Goal: Task Accomplishment & Management: Complete application form

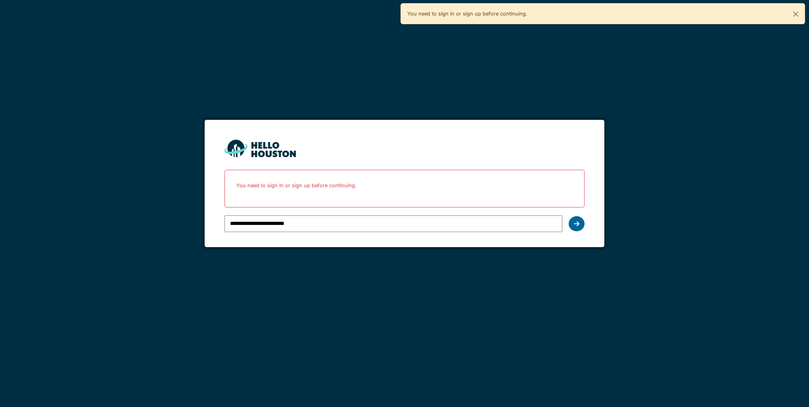
click at [578, 219] on div at bounding box center [577, 223] width 16 height 15
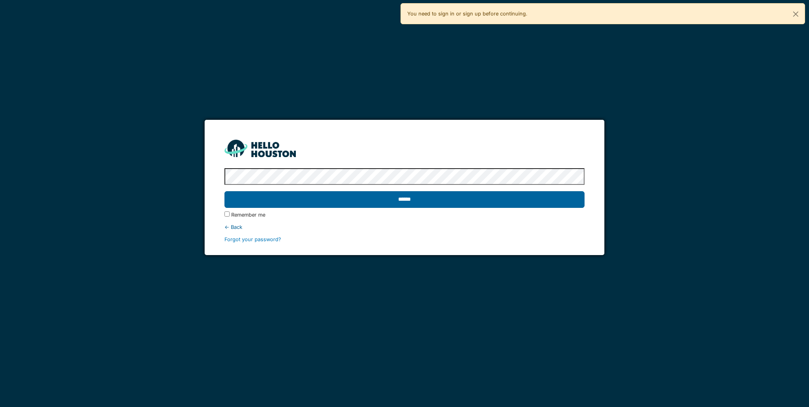
click at [457, 206] on input "******" at bounding box center [405, 199] width 360 height 17
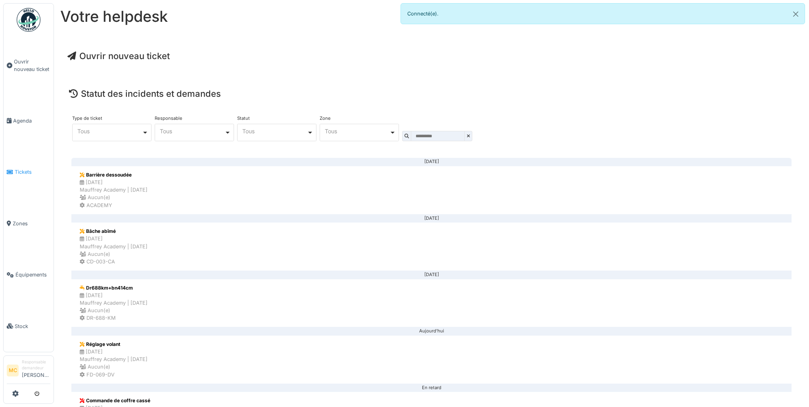
click at [29, 161] on link "Tickets" at bounding box center [29, 171] width 50 height 51
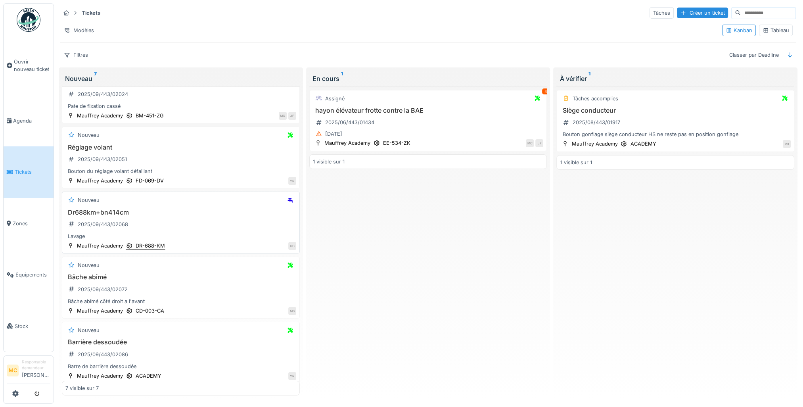
scroll to position [159, 0]
drag, startPoint x: 236, startPoint y: 213, endPoint x: 217, endPoint y: 217, distance: 19.6
click at [217, 217] on div "Dr688km+bn414cm 2025/09/443/02068 Lavage" at bounding box center [180, 224] width 231 height 32
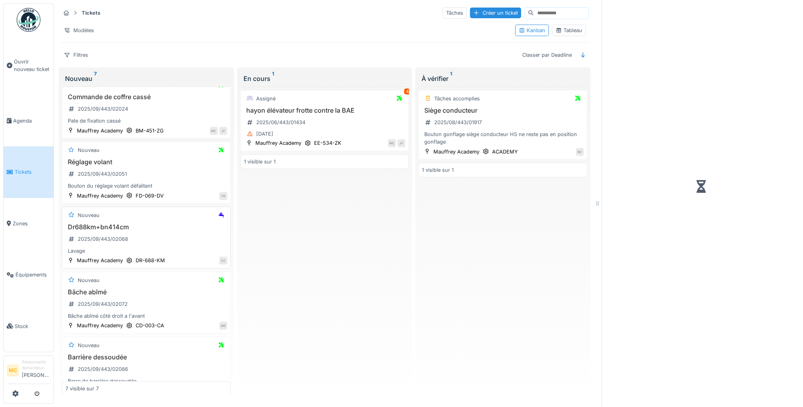
scroll to position [174, 0]
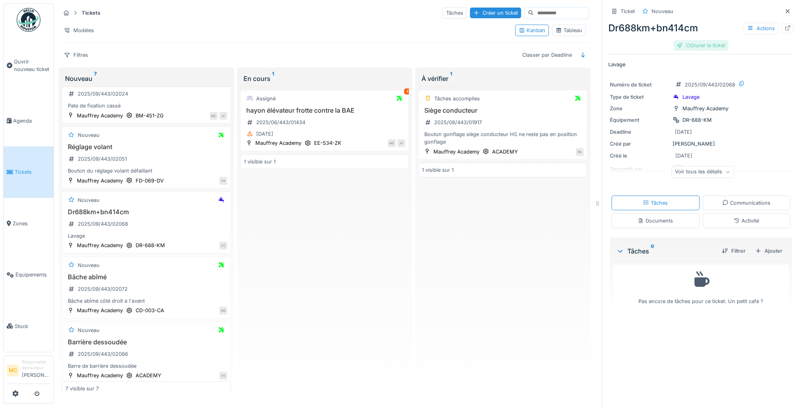
click at [694, 44] on div "Clôturer le ticket" at bounding box center [701, 45] width 55 height 11
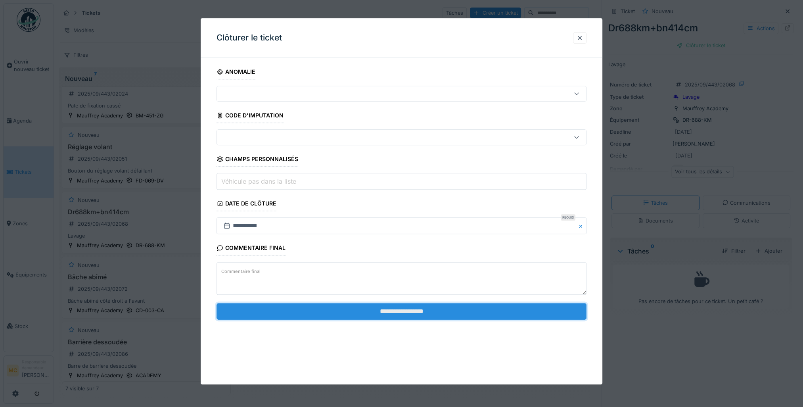
click at [334, 309] on input "**********" at bounding box center [402, 311] width 370 height 17
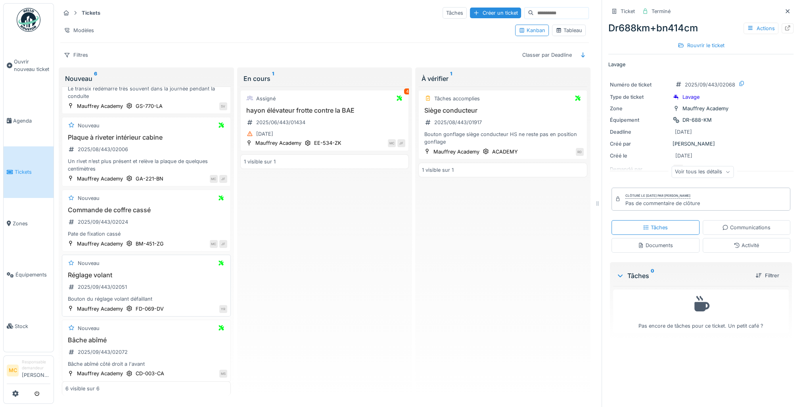
scroll to position [79, 0]
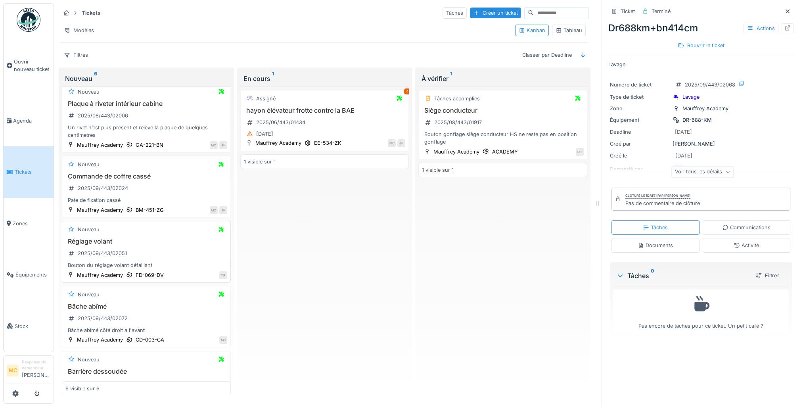
click at [168, 240] on h3 "Réglage volant" at bounding box center [146, 242] width 162 height 8
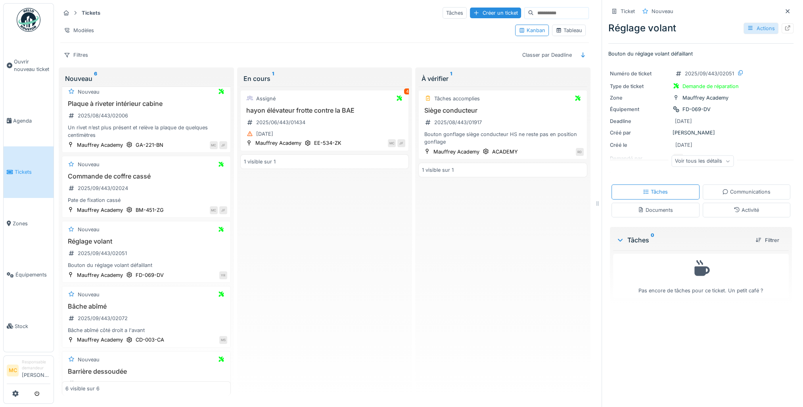
click at [759, 27] on div "Actions" at bounding box center [761, 29] width 35 height 12
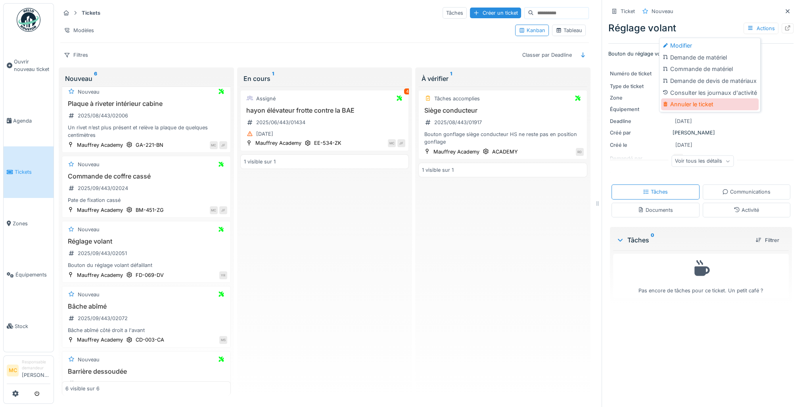
click at [699, 107] on div "Annuler le ticket" at bounding box center [710, 104] width 98 height 12
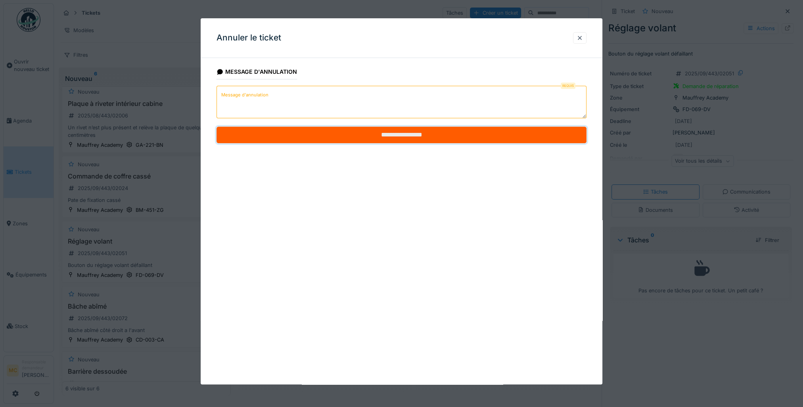
click at [389, 134] on input "**********" at bounding box center [402, 135] width 370 height 17
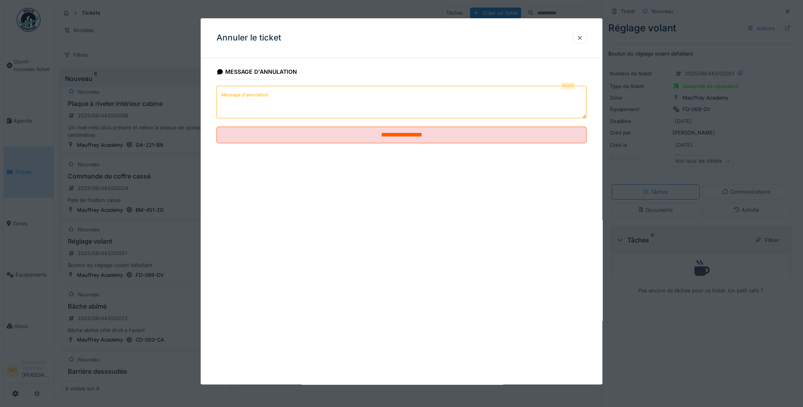
click at [247, 91] on label "Message d'annulation" at bounding box center [245, 95] width 50 height 10
click at [247, 91] on textarea "Message d'annulation" at bounding box center [402, 102] width 370 height 33
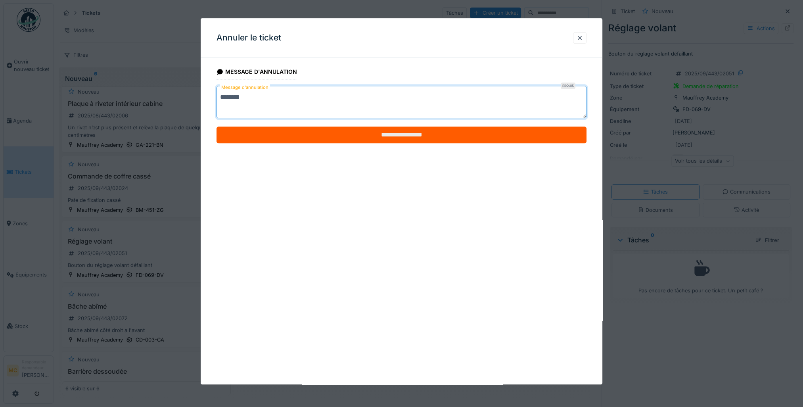
type textarea "********"
click at [296, 136] on input "**********" at bounding box center [402, 135] width 370 height 17
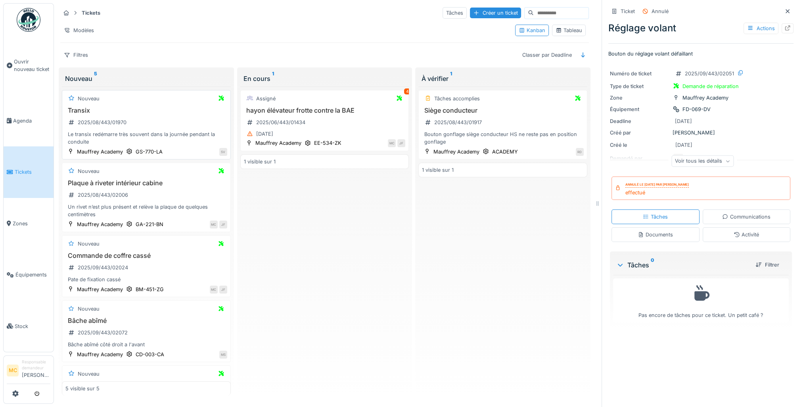
click at [174, 123] on div "Transix 2025/08/443/01970 Le transix redémarre très souvent dans la journée pen…" at bounding box center [146, 126] width 162 height 39
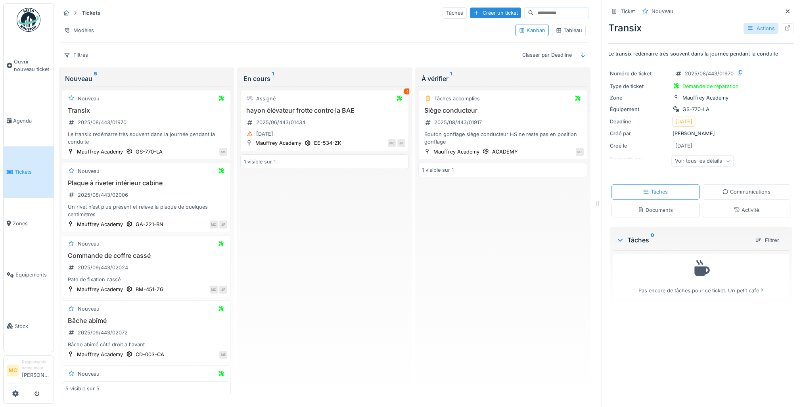
click at [750, 24] on div "Actions" at bounding box center [761, 29] width 35 height 12
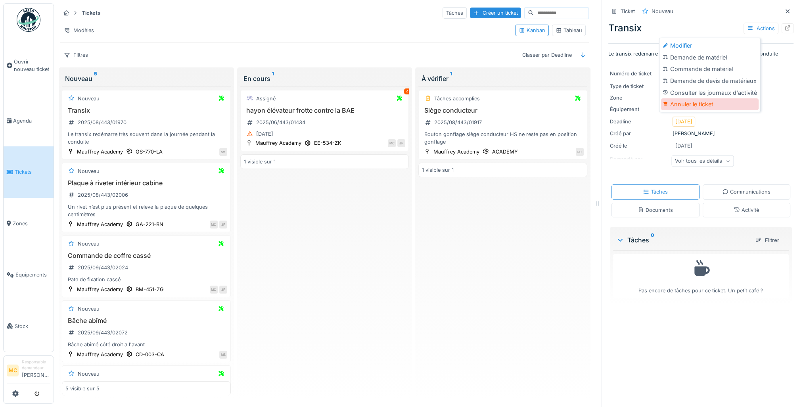
click at [684, 98] on div "Annuler le ticket" at bounding box center [710, 104] width 98 height 12
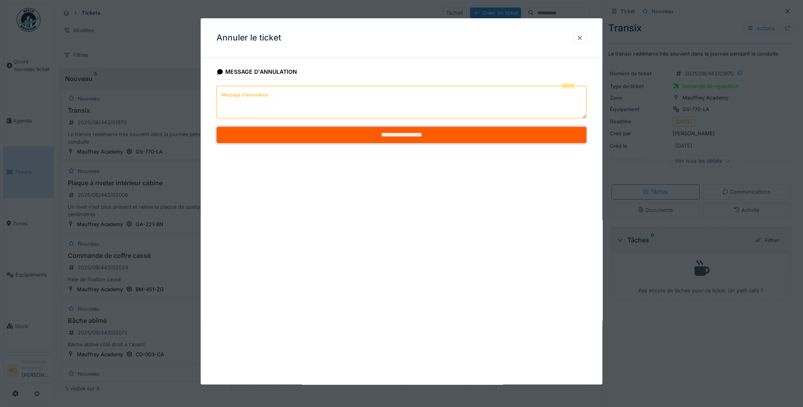
click at [405, 137] on input "**********" at bounding box center [402, 135] width 370 height 17
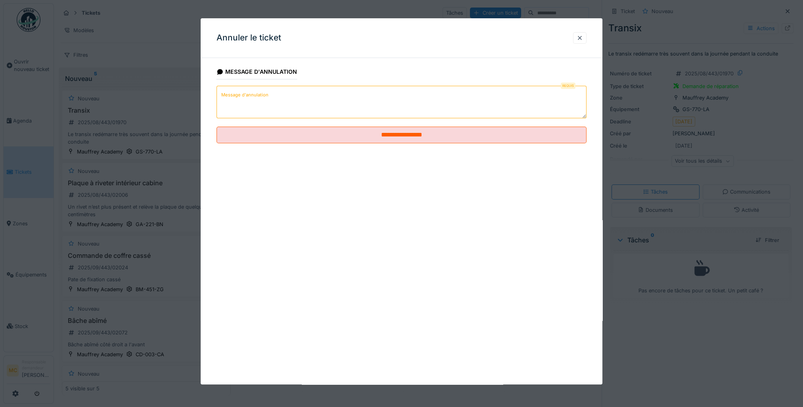
click at [284, 106] on textarea "Message d'annulation" at bounding box center [402, 102] width 370 height 33
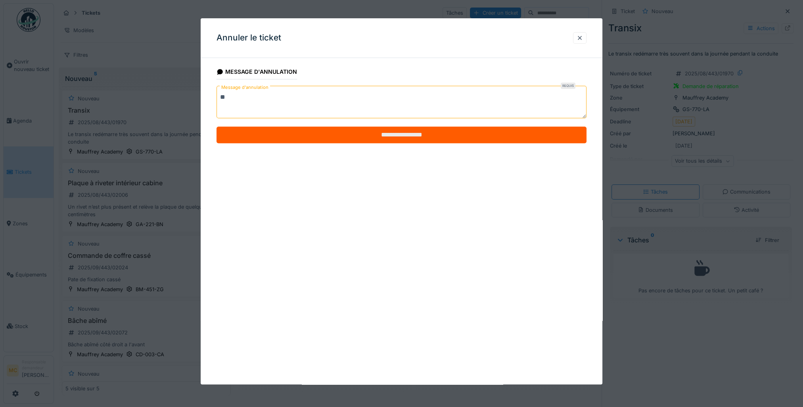
type textarea "**"
click at [325, 136] on input "**********" at bounding box center [402, 135] width 370 height 17
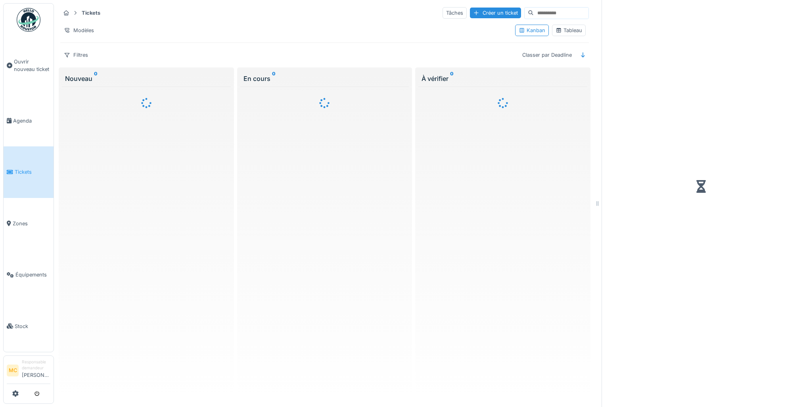
scroll to position [4, 0]
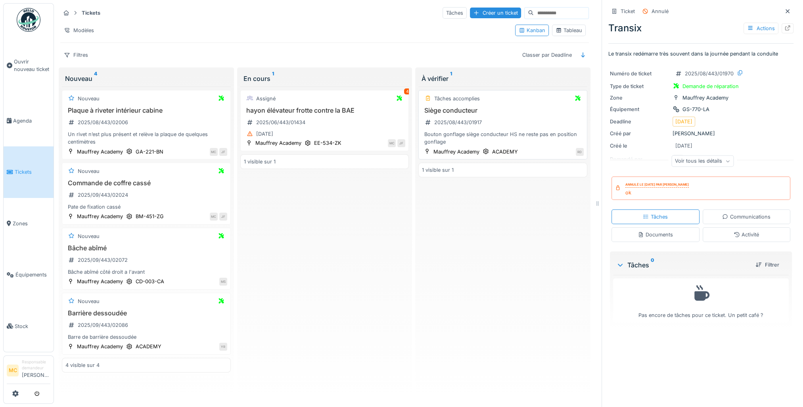
click at [503, 131] on div "Bouton gonflage siège conducteur HS ne reste pas en position gonflage" at bounding box center [503, 138] width 162 height 15
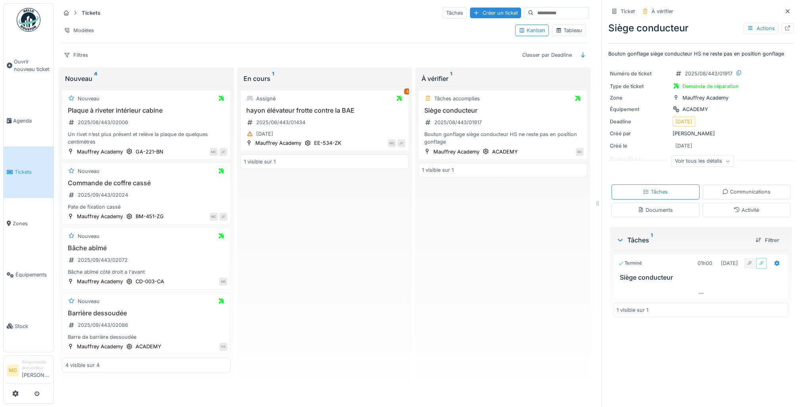
scroll to position [6, 0]
click at [414, 203] on div "À vérifier 1 Tâches accomplies Siège conducteur 2025/08/443/01917 Bouton gonfla…" at bounding box center [503, 234] width 179 height 335
click at [436, 203] on div "Tâches accomplies Siège conducteur 2025/08/443/01917 Bouton gonflage siège cond…" at bounding box center [503, 240] width 169 height 309
click at [713, 156] on div "Voir tous les détails" at bounding box center [703, 162] width 62 height 12
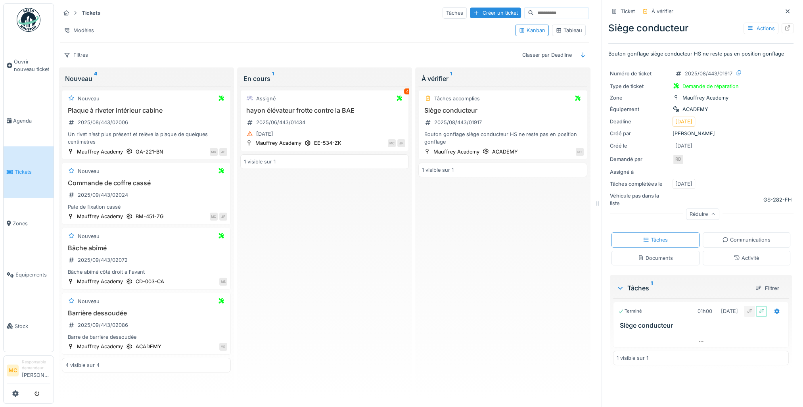
click at [753, 121] on div "Numéro de ticket 2025/08/443/01917 Type de ticket Demande de réparation Zone Ma…" at bounding box center [701, 143] width 185 height 159
click at [744, 23] on div "Actions" at bounding box center [761, 29] width 35 height 12
click at [617, 97] on div "Numéro de ticket 2025/08/443/01917 Type de ticket Demande de réparation Zone Ma…" at bounding box center [701, 143] width 185 height 159
click at [489, 163] on div "1 visible sur 1" at bounding box center [503, 170] width 169 height 15
click at [492, 74] on div "À vérifier 1" at bounding box center [503, 79] width 163 height 10
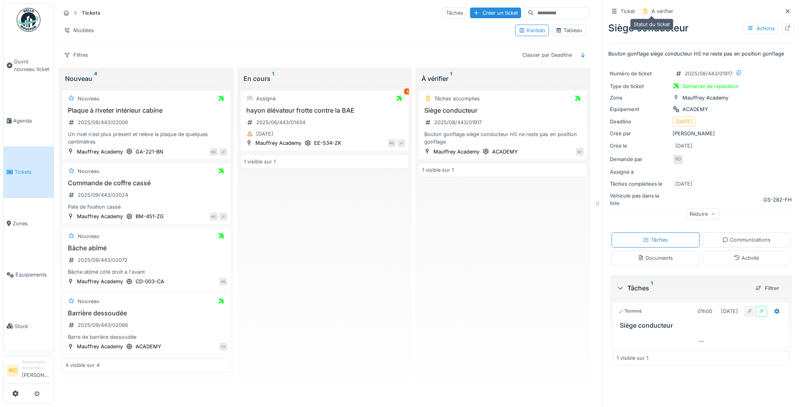
click at [653, 8] on div "À vérifier" at bounding box center [663, 12] width 22 height 8
click at [642, 9] on icon at bounding box center [645, 11] width 6 height 5
click at [621, 8] on div "Ticket" at bounding box center [628, 12] width 14 height 8
click at [506, 221] on div "Tâches accomplies Siège conducteur 2025/08/443/01917 Bouton gonflage siège cond…" at bounding box center [503, 240] width 169 height 309
click at [152, 321] on div "Barrière dessoudée 2025/09/443/02086 Barre de barrière dessoudée" at bounding box center [146, 325] width 162 height 32
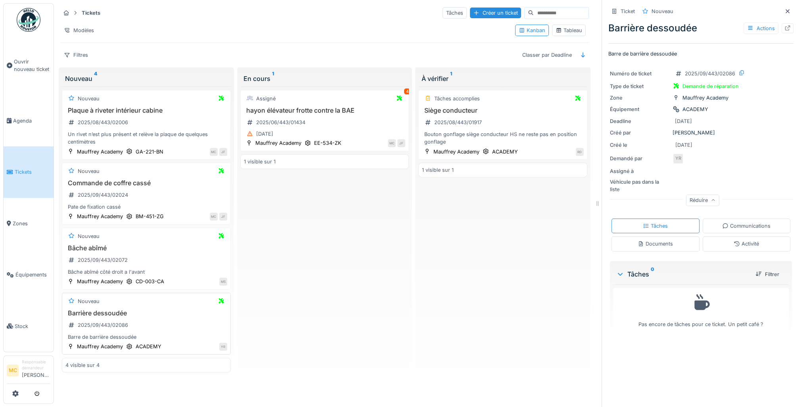
drag, startPoint x: 174, startPoint y: 299, endPoint x: 172, endPoint y: 304, distance: 5.3
click at [172, 304] on div "Nouveau Barrière dessoudée 2025/09/443/02086 Barre de barrière dessoudée Mauffr…" at bounding box center [146, 324] width 169 height 62
click at [187, 316] on div "Barrière dessoudée 2025/09/443/02086 Barre de barrière dessoudée" at bounding box center [146, 325] width 162 height 32
click at [202, 342] on div "YR" at bounding box center [196, 346] width 61 height 8
drag, startPoint x: 158, startPoint y: 309, endPoint x: 136, endPoint y: 307, distance: 22.4
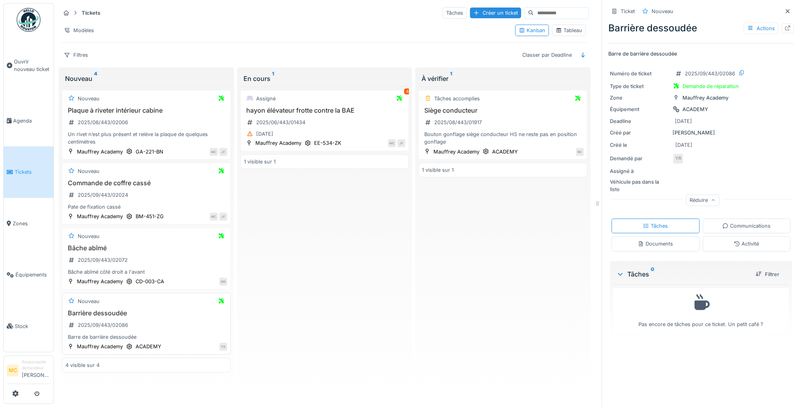
click at [136, 309] on h3 "Barrière dessoudée" at bounding box center [146, 313] width 162 height 8
click at [108, 309] on h3 "Barrière dessoudée" at bounding box center [146, 313] width 162 height 8
drag, startPoint x: 113, startPoint y: 321, endPoint x: 169, endPoint y: 310, distance: 57.0
click at [113, 321] on div "2025/09/443/02086" at bounding box center [97, 325] width 65 height 10
click at [219, 298] on icon at bounding box center [221, 300] width 5 height 5
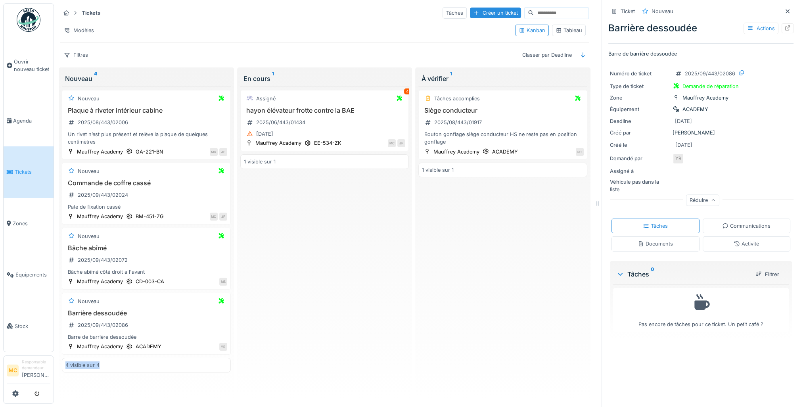
click at [198, 350] on div "Nouveau Plaque à riveter intérieur cabine 2025/08/443/02006 Un rivet n’est plus…" at bounding box center [146, 240] width 169 height 309
drag, startPoint x: 198, startPoint y: 350, endPoint x: 163, endPoint y: 329, distance: 40.4
click at [163, 333] on div "Barre de barrière dessoudée" at bounding box center [146, 337] width 162 height 8
click at [111, 333] on div "Barre de barrière dessoudée" at bounding box center [146, 337] width 162 height 8
click at [98, 319] on div "2025/09/443/02086" at bounding box center [97, 325] width 65 height 13
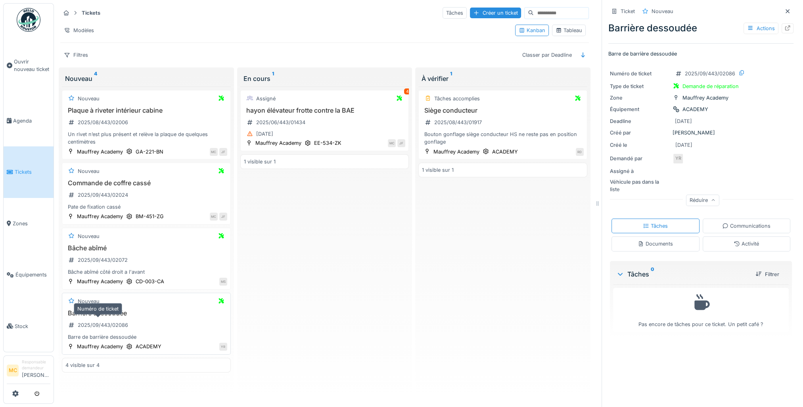
click at [88, 321] on div "2025/09/443/02086" at bounding box center [103, 325] width 50 height 8
drag, startPoint x: 72, startPoint y: 301, endPoint x: 71, endPoint y: 306, distance: 4.8
click at [71, 302] on div "Nouveau Barrière dessoudée 2025/09/443/02086 Barre de barrière dessoudée Mauffr…" at bounding box center [146, 324] width 169 height 62
click at [186, 333] on div "Barre de barrière dessoudée" at bounding box center [146, 337] width 162 height 8
click at [744, 25] on div "Actions" at bounding box center [761, 29] width 35 height 12
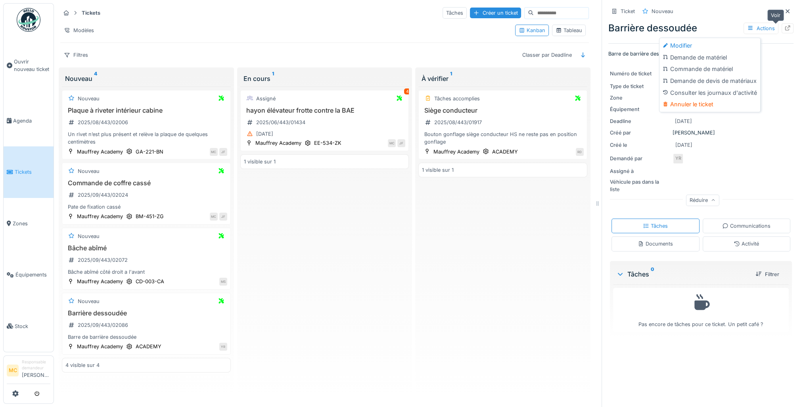
click at [786, 25] on icon at bounding box center [788, 27] width 5 height 5
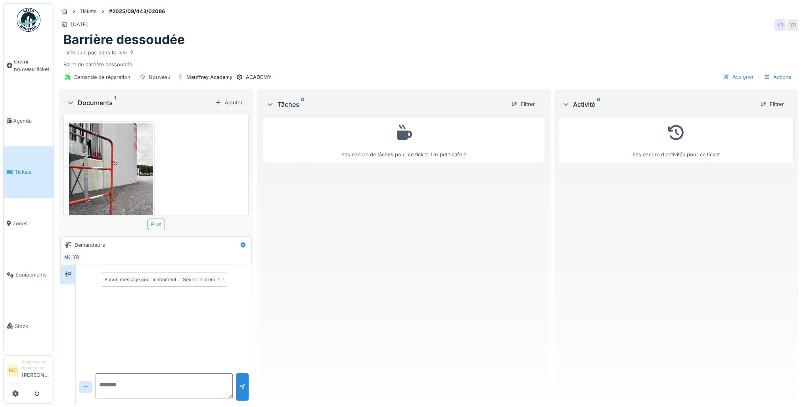
click at [129, 383] on textarea at bounding box center [164, 385] width 137 height 25
type textarea "**********"
click at [239, 386] on div at bounding box center [242, 387] width 6 height 8
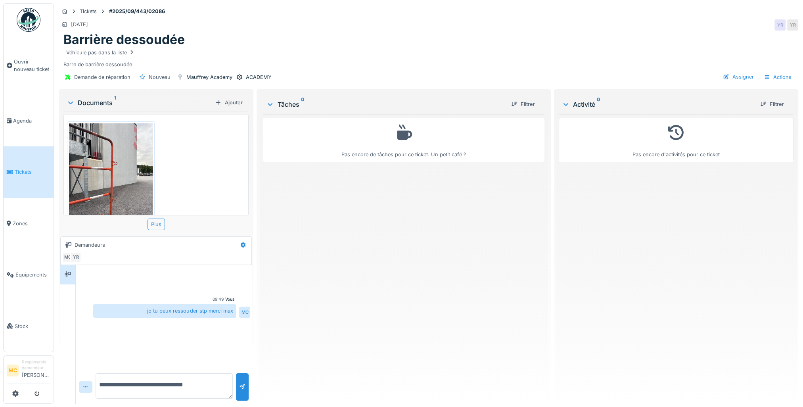
click at [102, 64] on div "Véhicule pas dans la liste Barre de barrière dessoudée" at bounding box center [428, 58] width 730 height 21
click at [74, 258] on div "YR" at bounding box center [75, 257] width 11 height 11
click at [65, 255] on div "MC" at bounding box center [67, 257] width 11 height 11
click at [723, 77] on div at bounding box center [726, 77] width 6 height 8
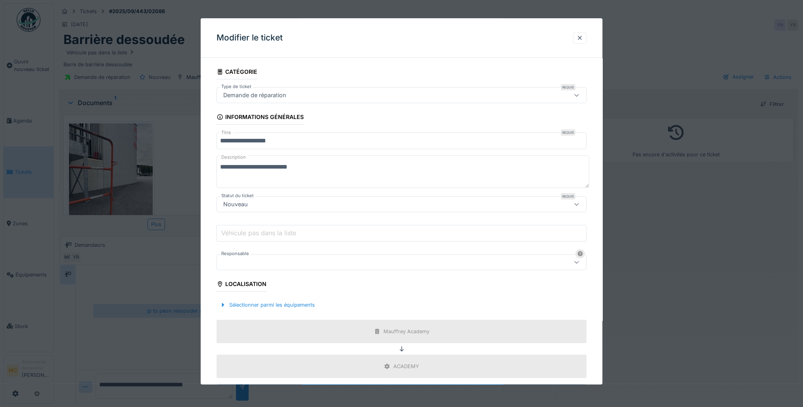
click at [246, 233] on label "Véhicule pas dans la liste" at bounding box center [259, 233] width 78 height 10
click at [246, 233] on input "Véhicule pas dans la liste" at bounding box center [402, 233] width 370 height 17
click at [256, 261] on div at bounding box center [380, 262] width 320 height 9
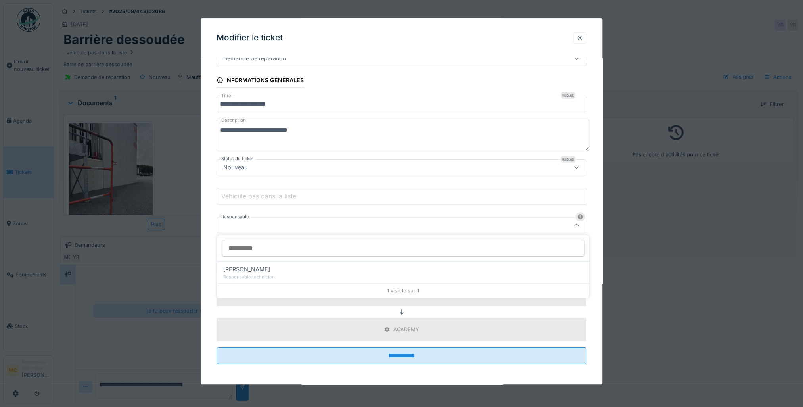
click at [263, 272] on span "[PERSON_NAME]" at bounding box center [246, 269] width 47 height 9
type input "*****"
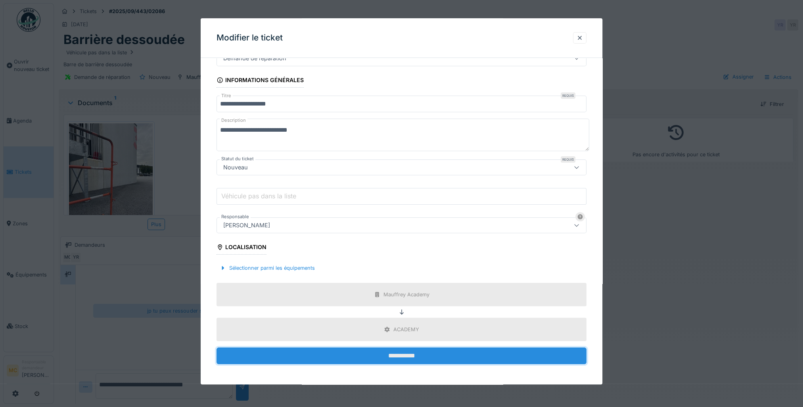
click at [344, 359] on input "**********" at bounding box center [402, 356] width 370 height 17
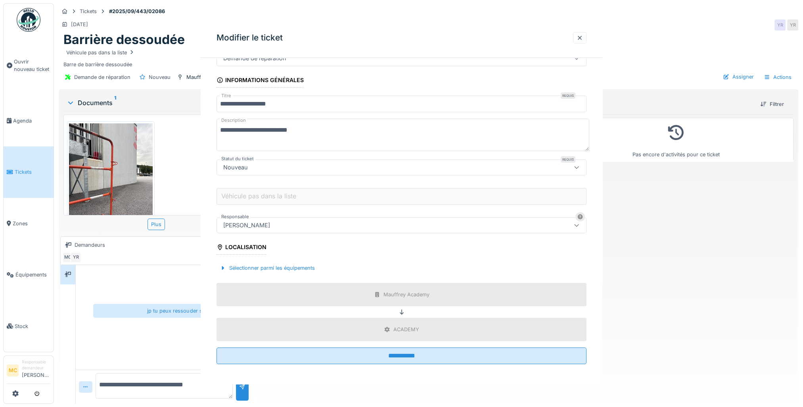
scroll to position [0, 0]
